Goal: Information Seeking & Learning: Learn about a topic

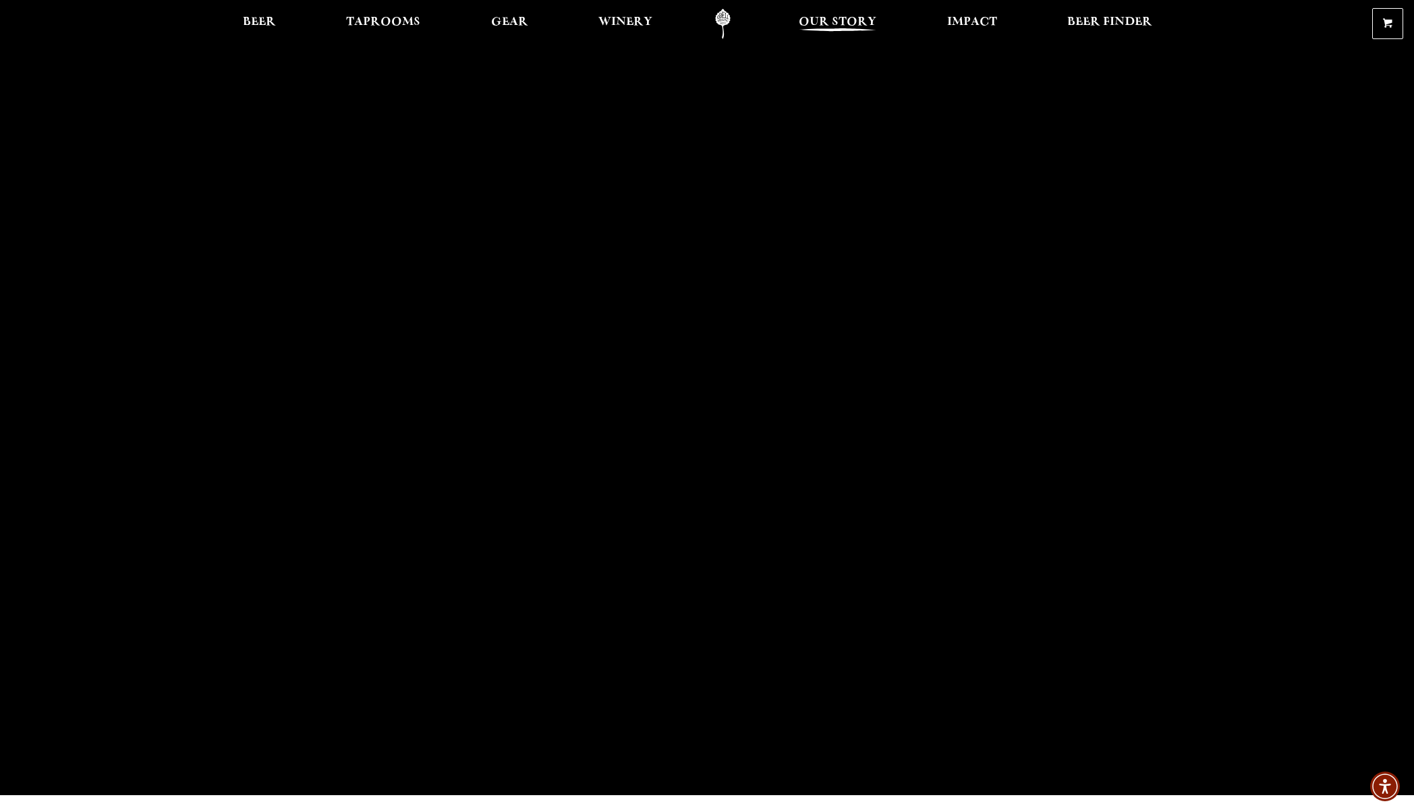
click at [868, 24] on span "Our Story" at bounding box center [838, 22] width 78 height 11
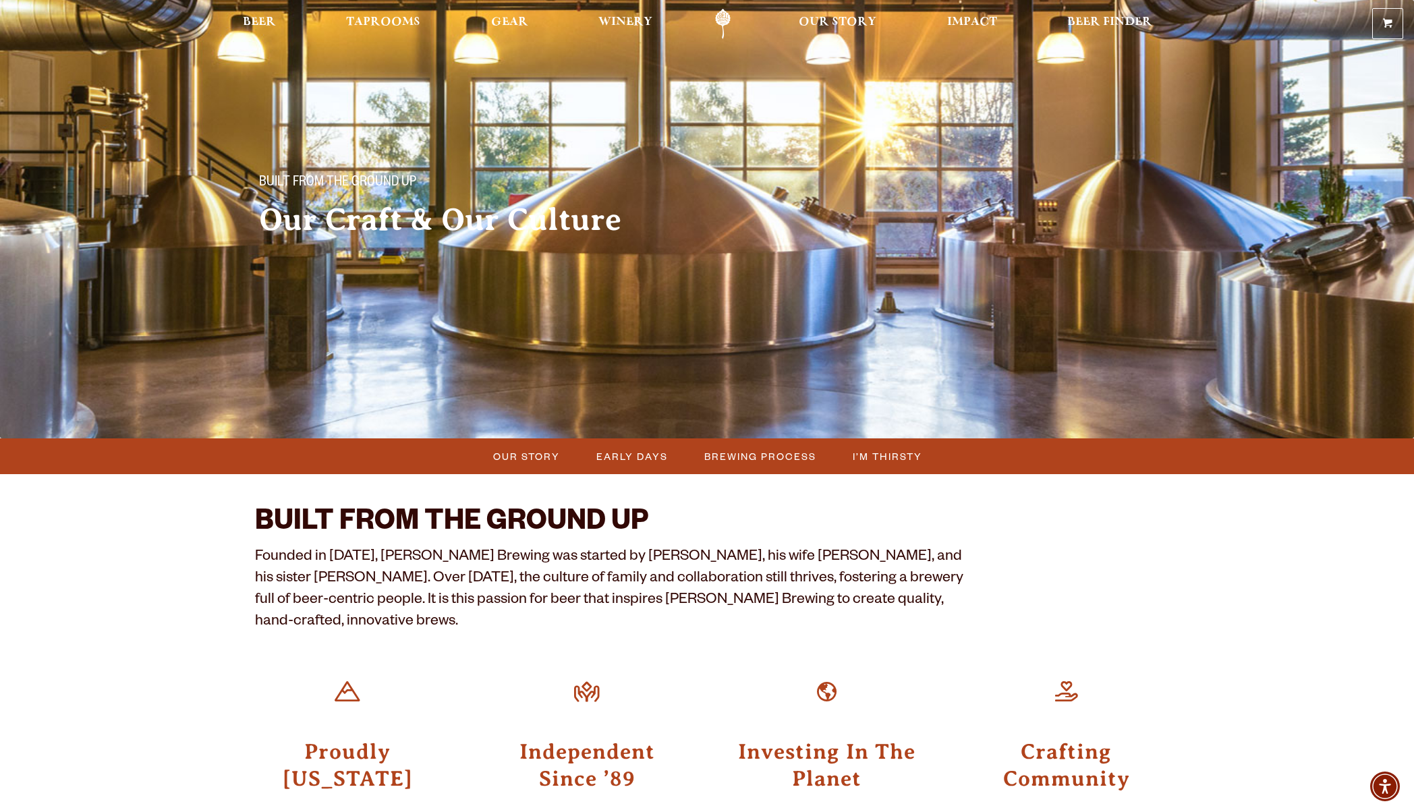
click at [739, 24] on link "Odell Home" at bounding box center [722, 24] width 51 height 30
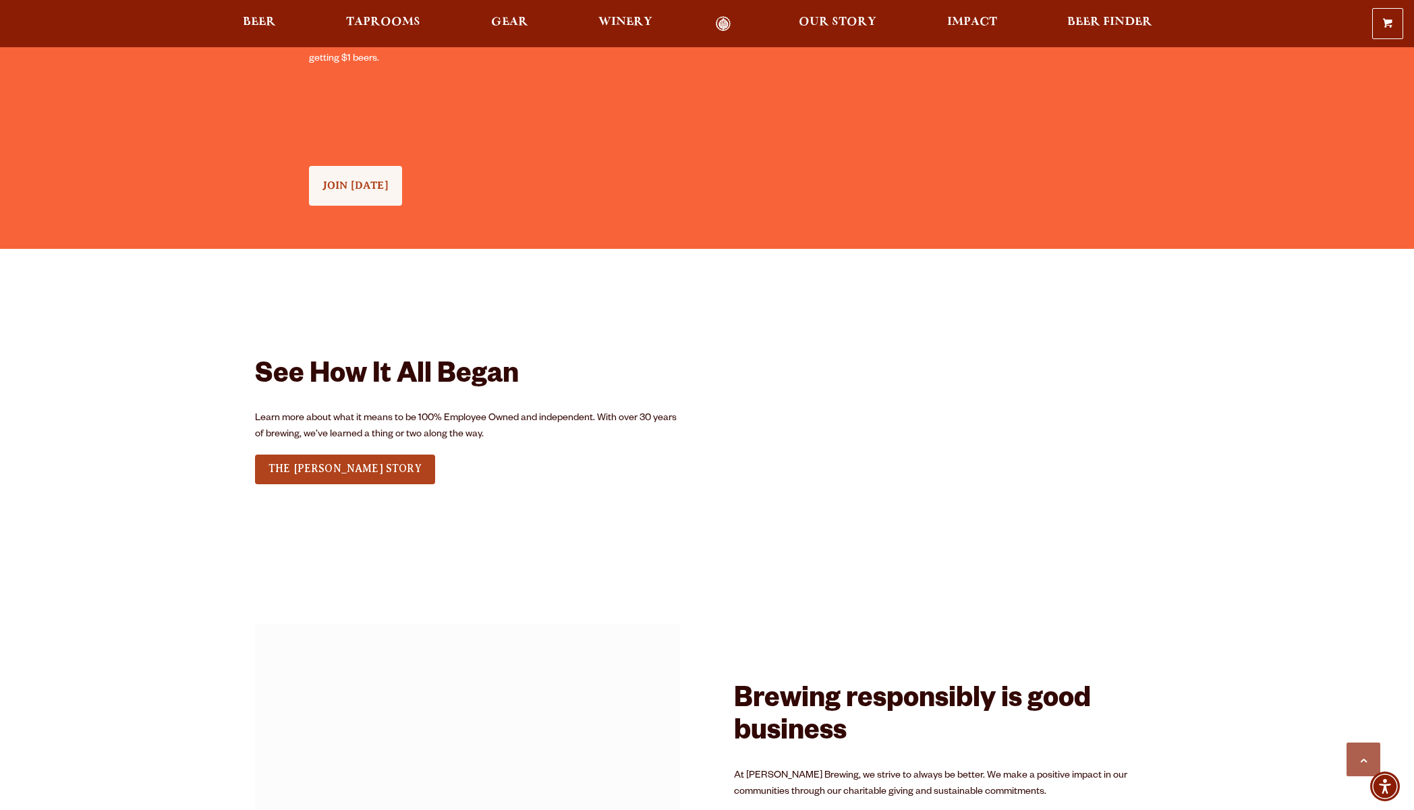
scroll to position [1604, 0]
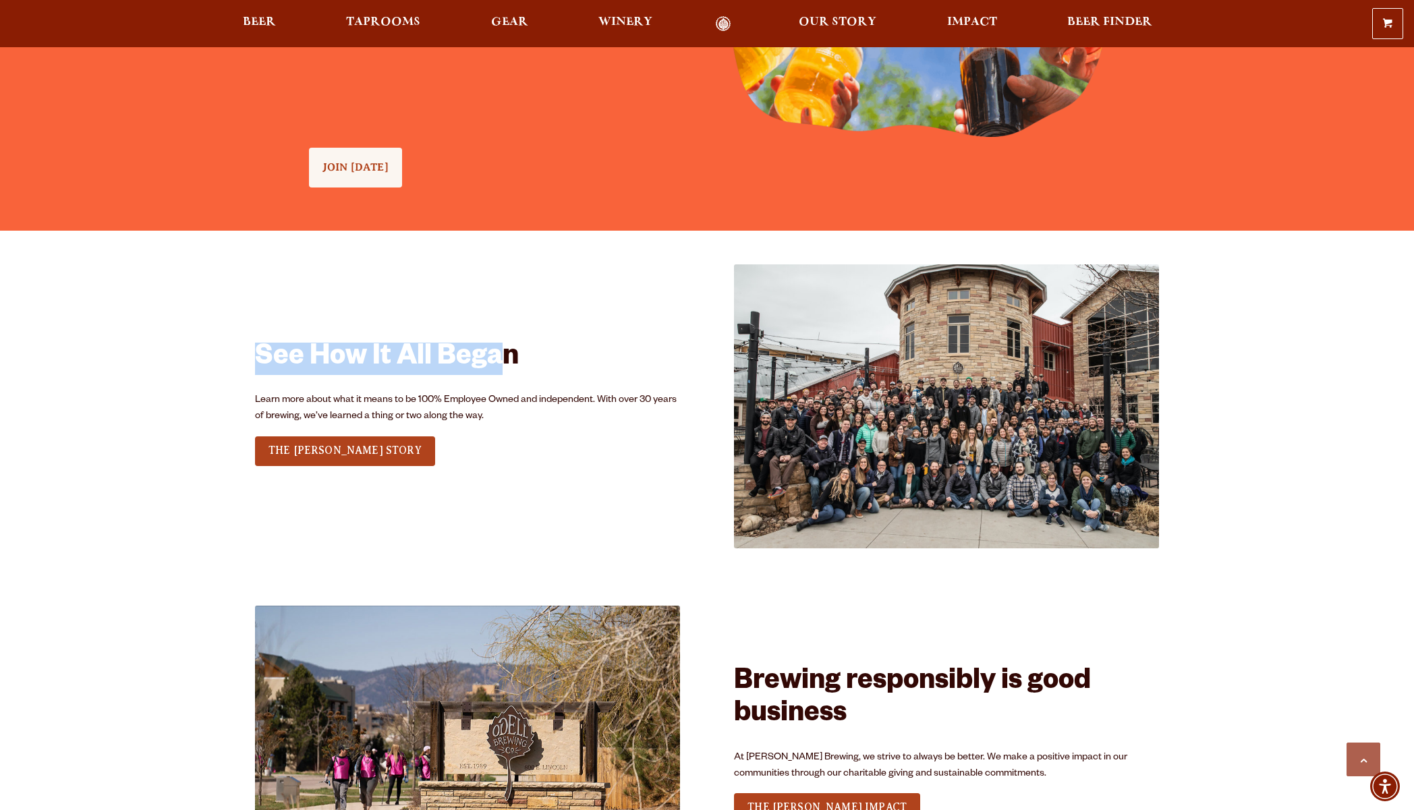
drag, startPoint x: 259, startPoint y: 346, endPoint x: 496, endPoint y: 351, distance: 237.4
click at [496, 351] on h2 "See How It All Began" at bounding box center [467, 359] width 425 height 32
click at [289, 514] on div "See How It All Began Learn more about what it means to be 100% Employee Owned a…" at bounding box center [467, 405] width 425 height 283
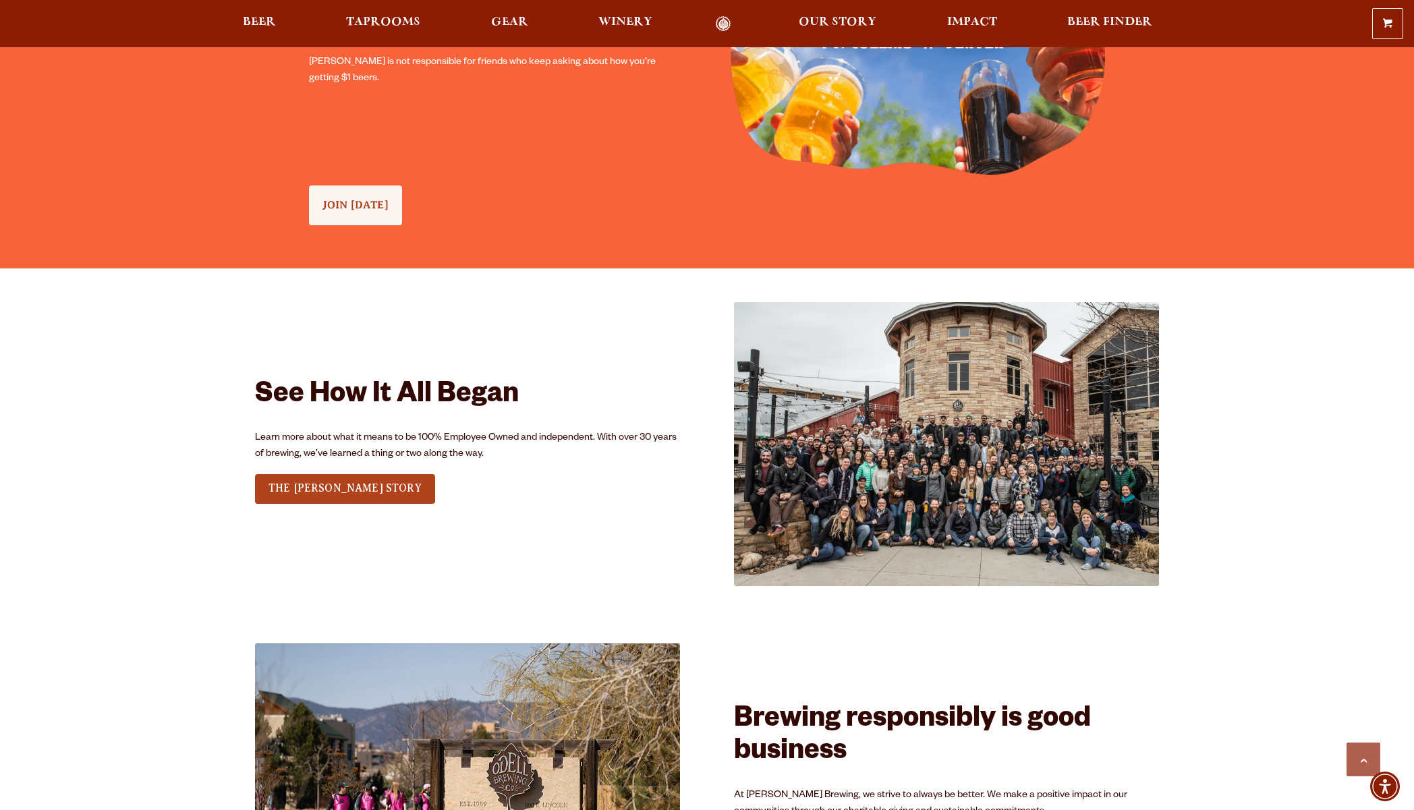
scroll to position [1633, 0]
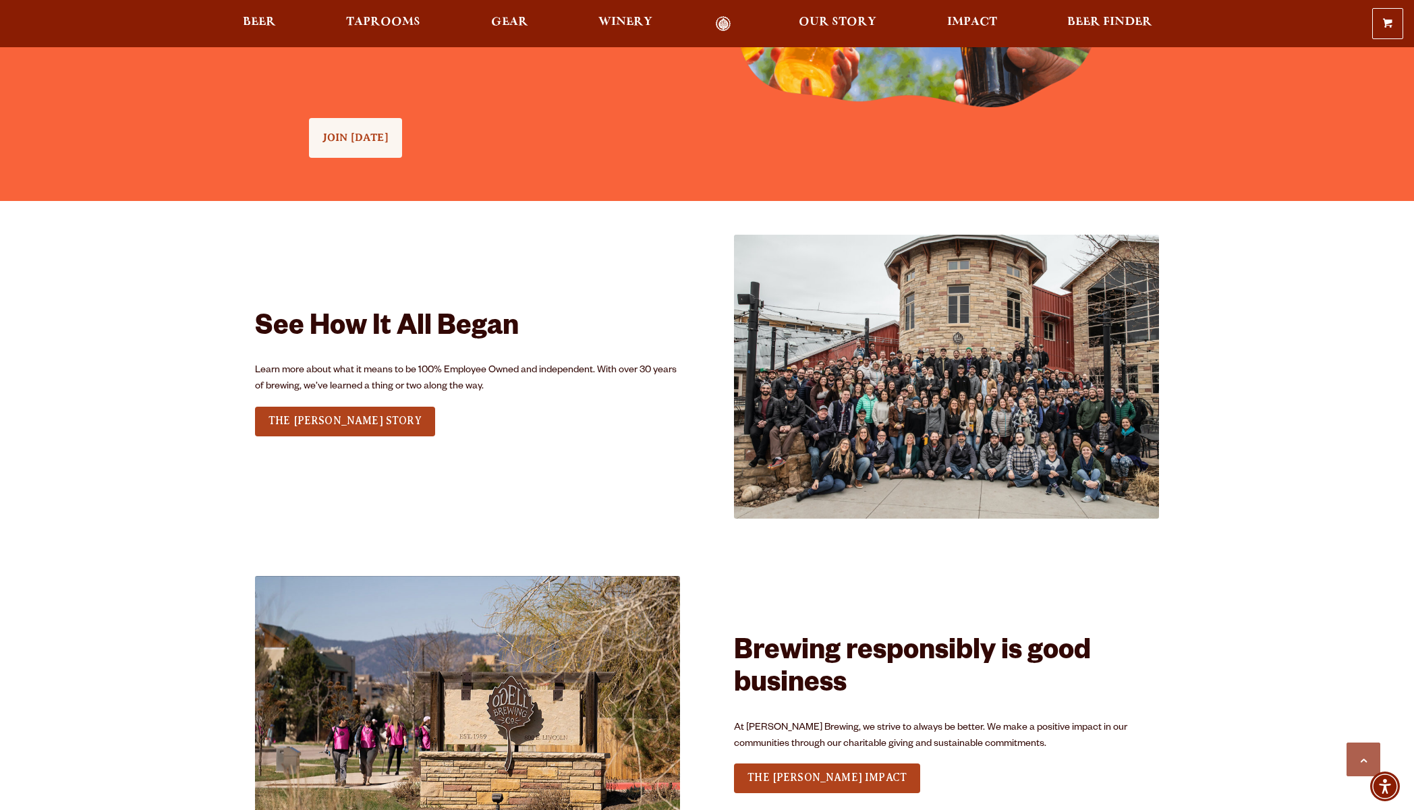
click at [863, 11] on div "0 Shopping Cart No products in the cart. Beer Taprooms Gear Winery Our Story Im…" at bounding box center [707, 23] width 1414 height 31
click at [860, 14] on div "0 Shopping Cart No products in the cart. Beer Taprooms Gear Winery Our Story Im…" at bounding box center [707, 23] width 1414 height 31
click at [862, 18] on span "Our Story" at bounding box center [838, 22] width 78 height 11
